Goal: Task Accomplishment & Management: Use online tool/utility

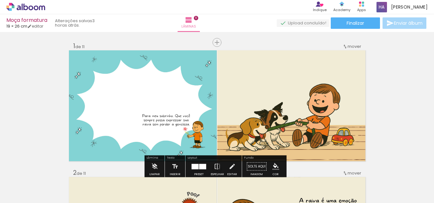
click at [37, 9] on icon at bounding box center [25, 7] width 39 height 8
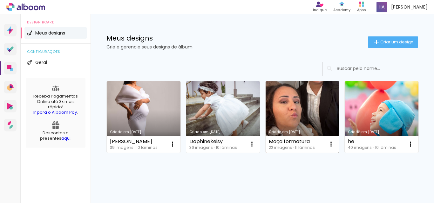
click at [276, 113] on link "Criado em 14/08/25" at bounding box center [302, 117] width 74 height 72
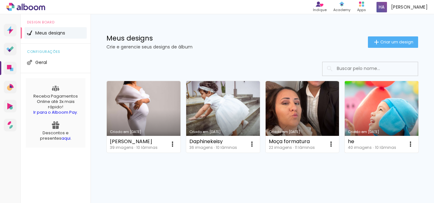
click at [344, 153] on link "Criado em [DATE]" at bounding box center [381, 117] width 74 height 72
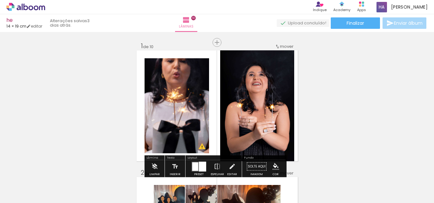
click at [32, 7] on icon at bounding box center [31, 7] width 5 height 5
